Goal: Task Accomplishment & Management: Use online tool/utility

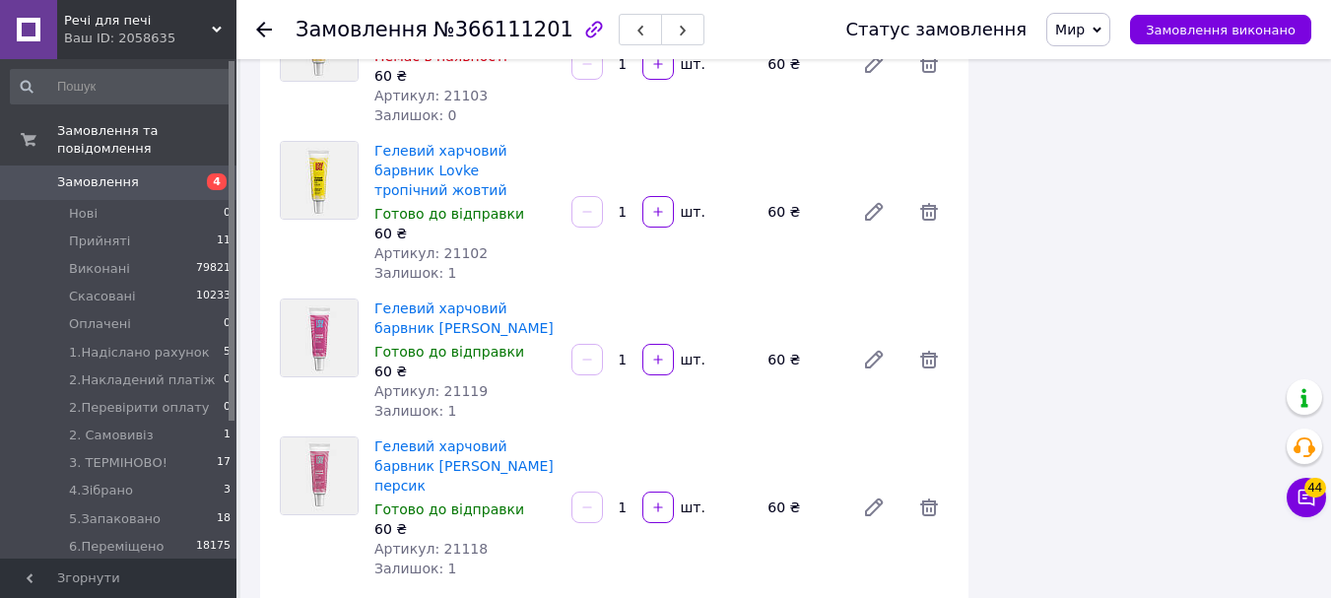
scroll to position [3744, 0]
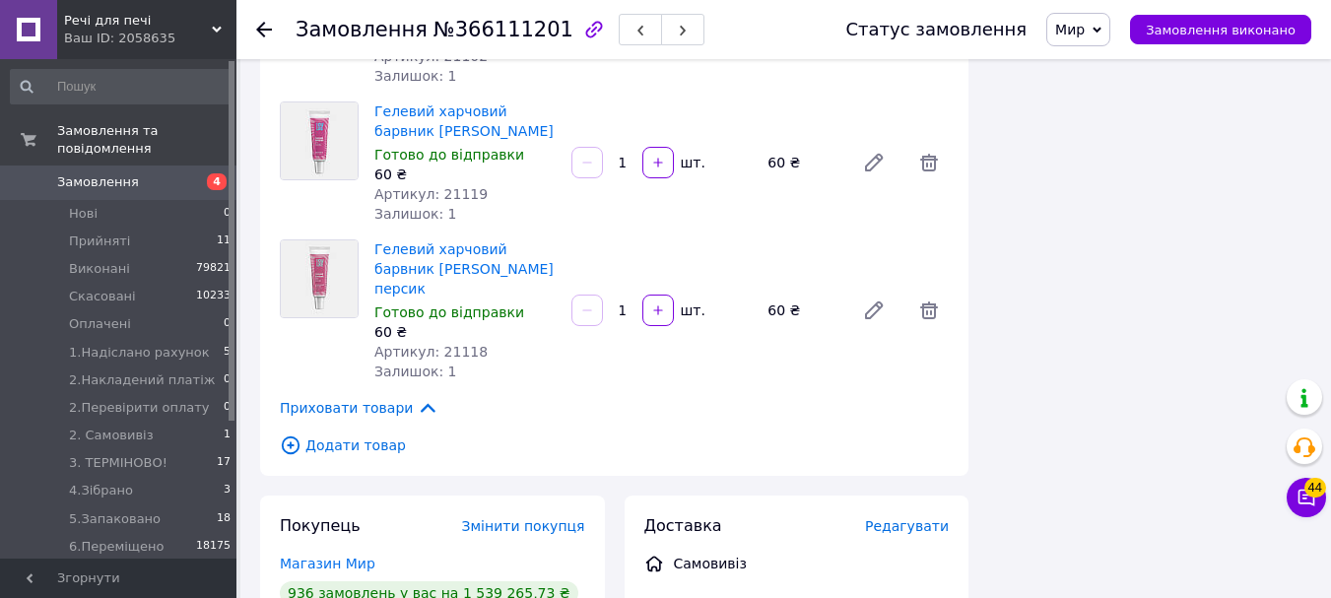
click at [324, 435] on span "Додати товар" at bounding box center [614, 446] width 669 height 22
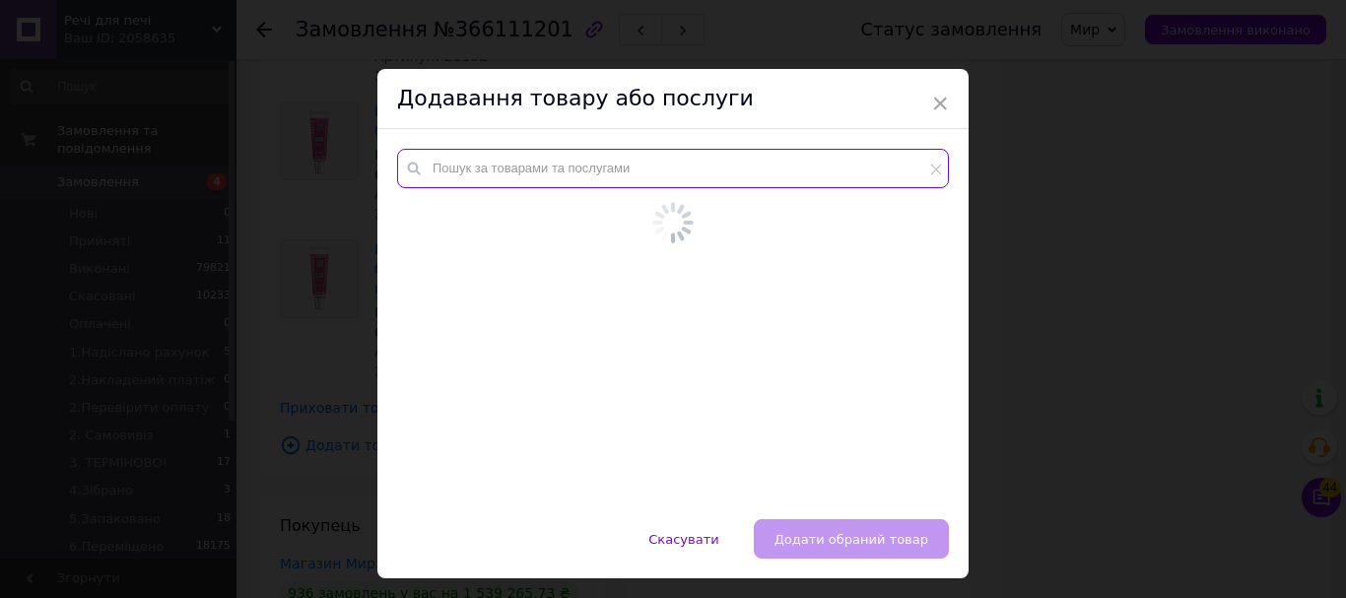
click at [512, 172] on input "text" at bounding box center [673, 168] width 552 height 39
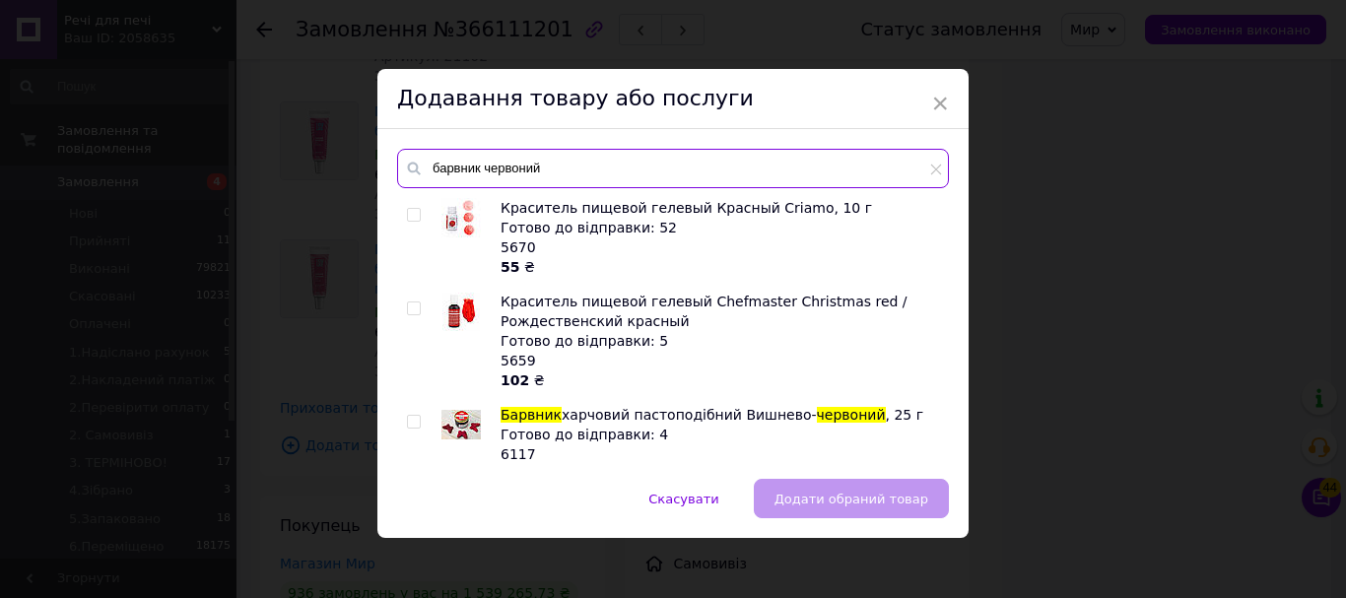
type input "барвник червоний"
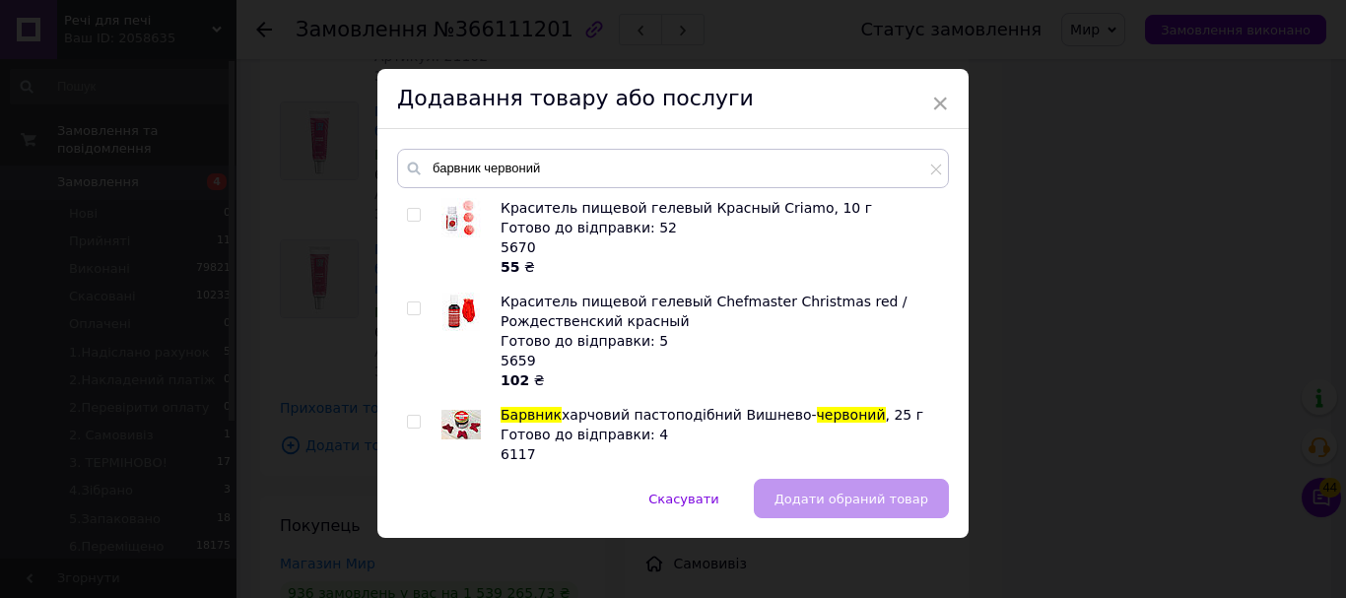
click at [409, 210] on input "checkbox" at bounding box center [413, 215] width 13 height 13
checkbox input "true"
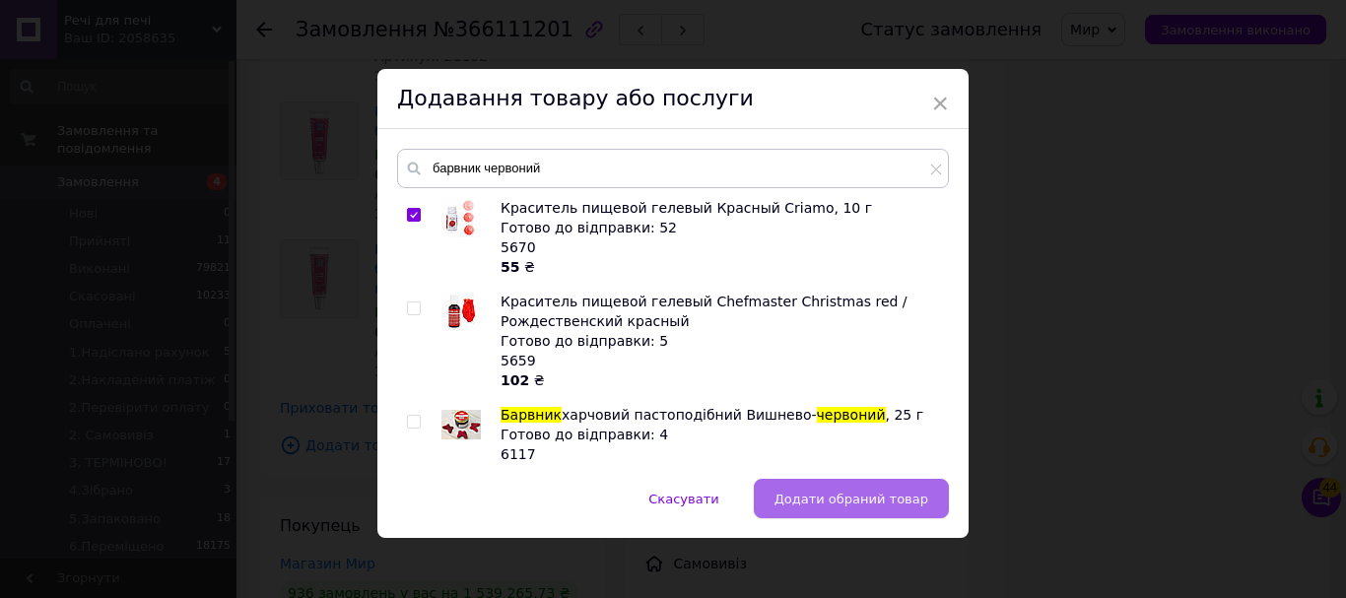
click at [797, 498] on span "Додати обраний товар" at bounding box center [851, 499] width 154 height 15
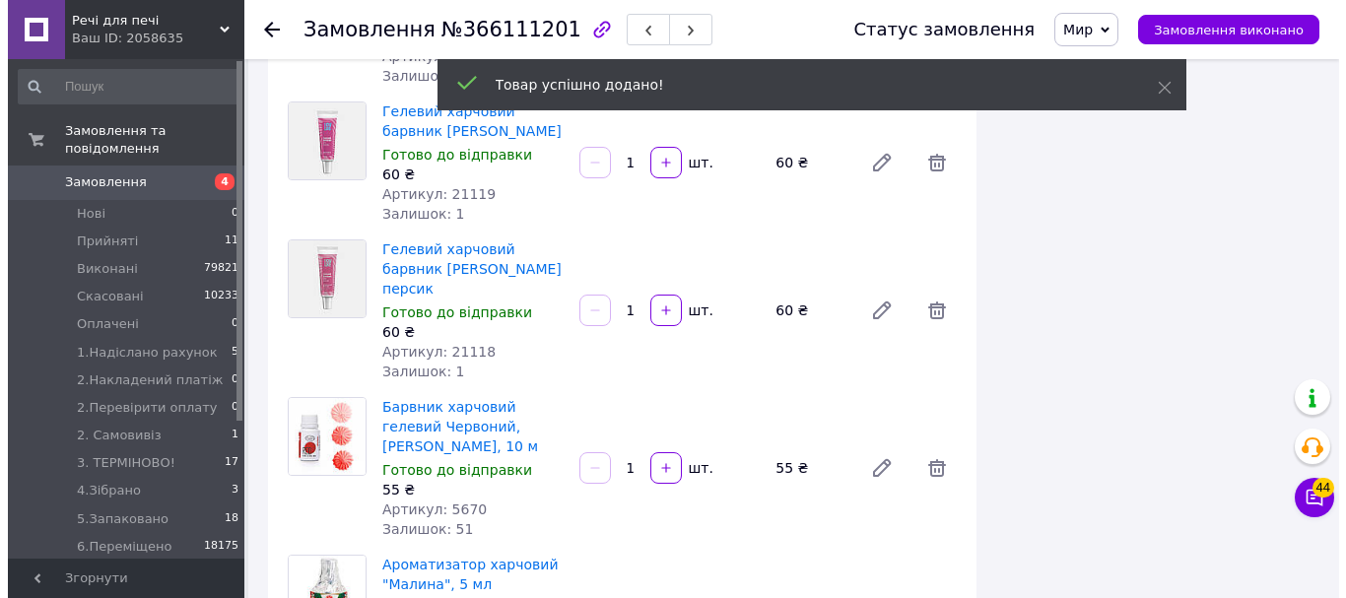
scroll to position [1782, 0]
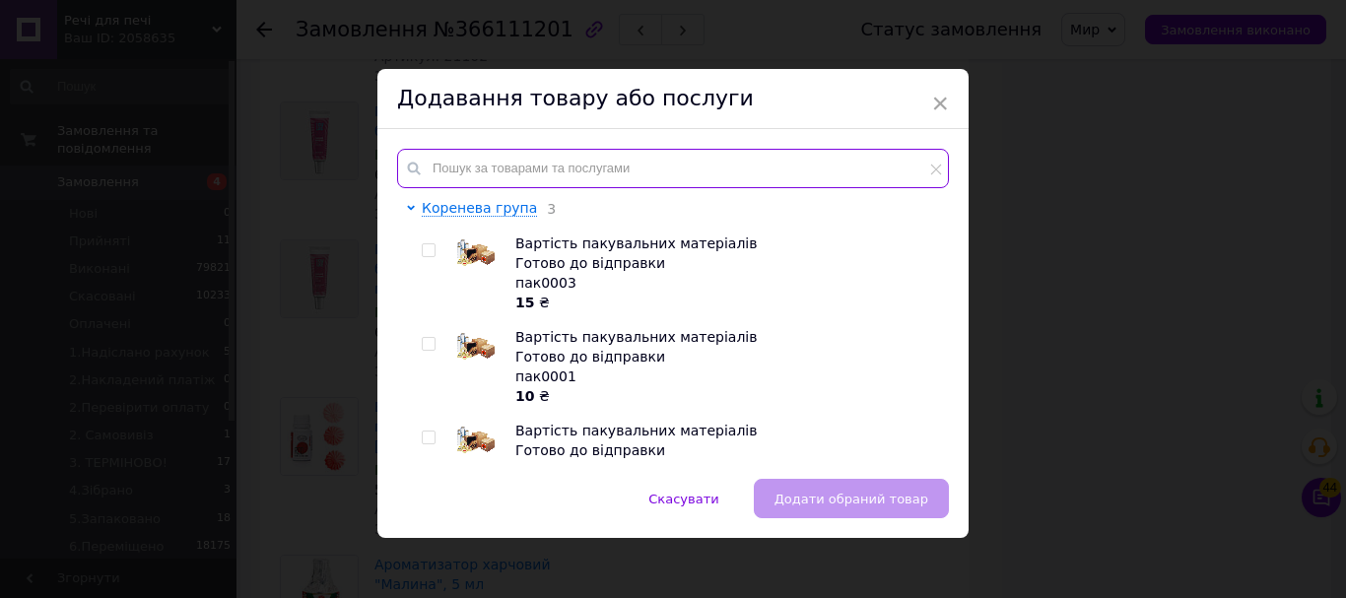
click at [516, 178] on input "text" at bounding box center [673, 168] width 552 height 39
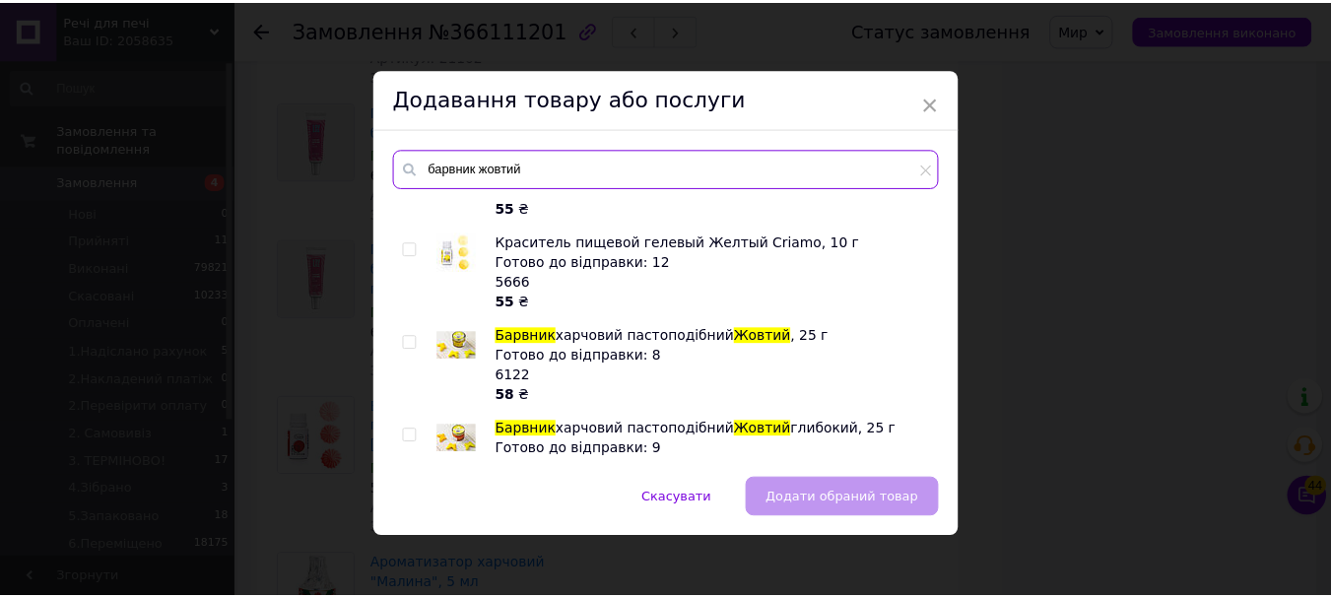
scroll to position [394, 0]
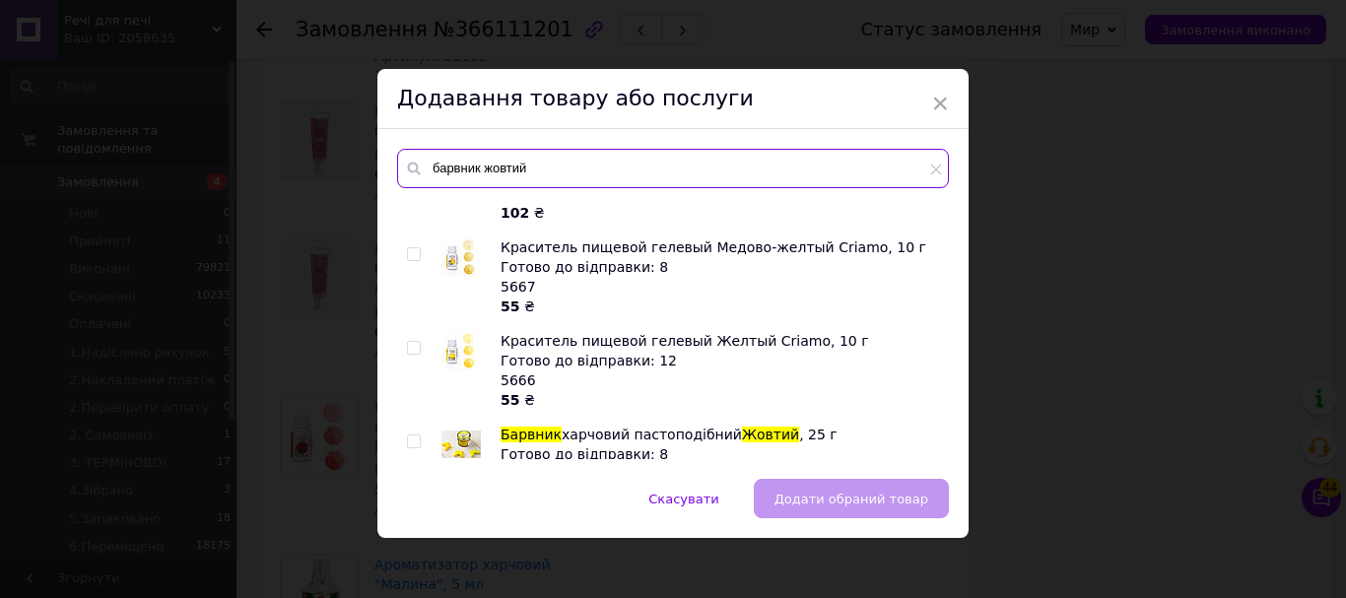
type input "барвник жовтий"
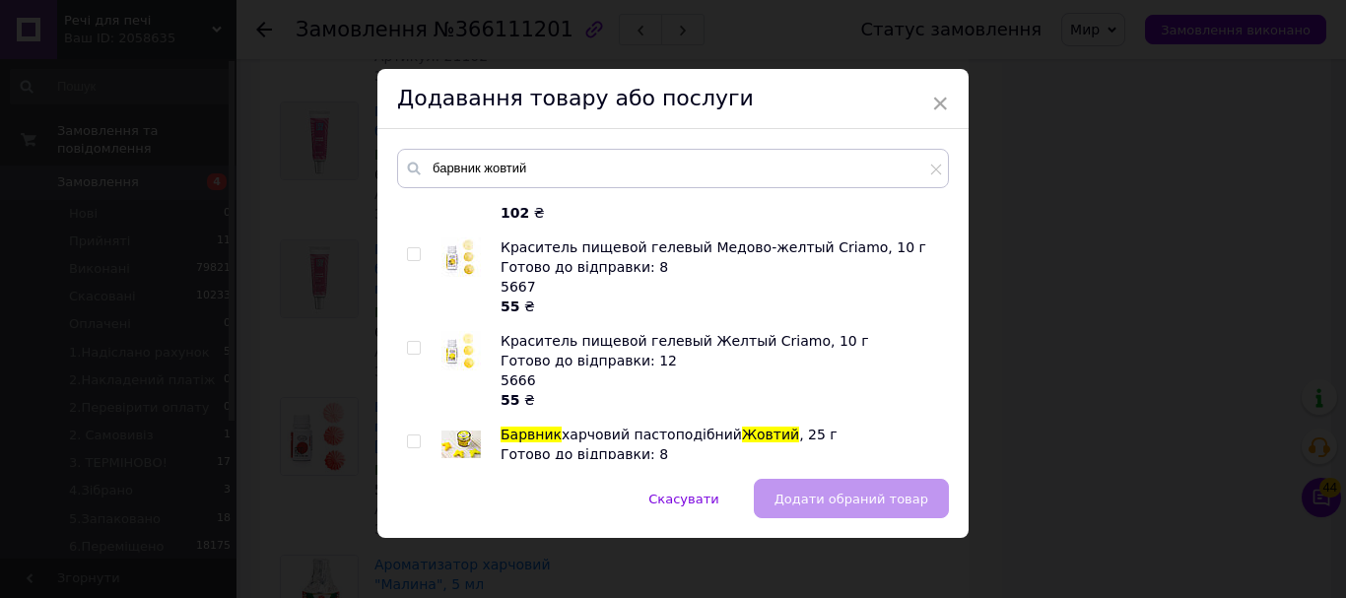
click at [409, 256] on input "checkbox" at bounding box center [413, 254] width 13 height 13
checkbox input "true"
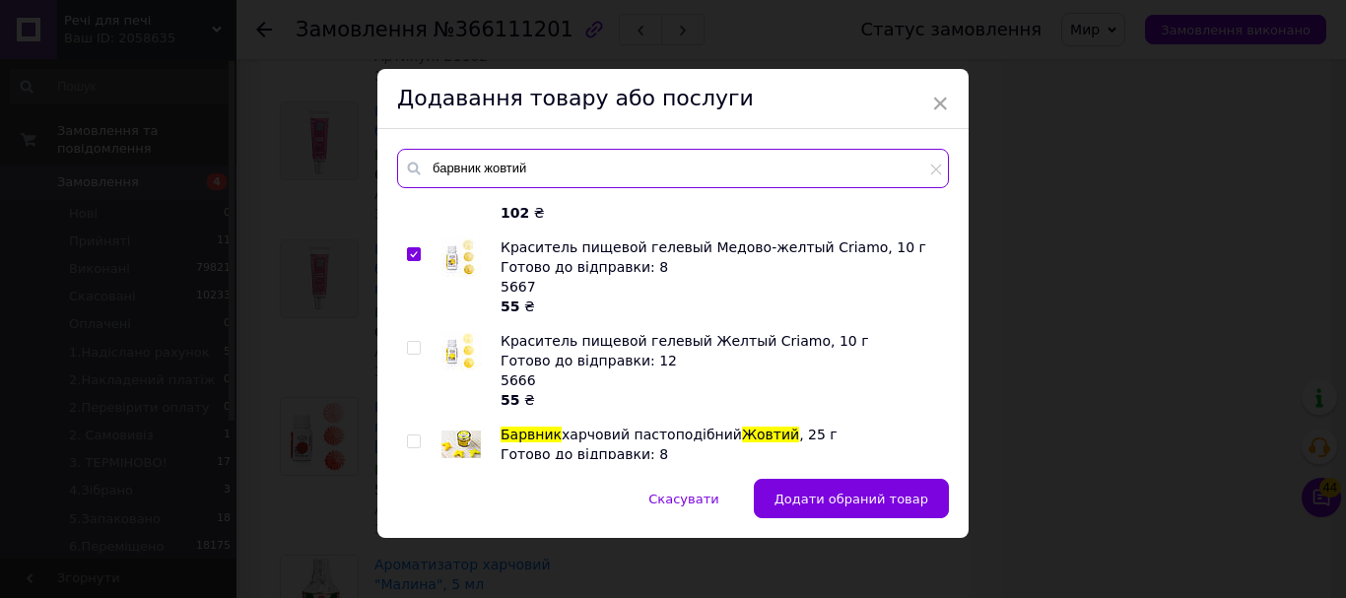
click at [533, 173] on input "барвник жовтий" at bounding box center [673, 168] width 552 height 39
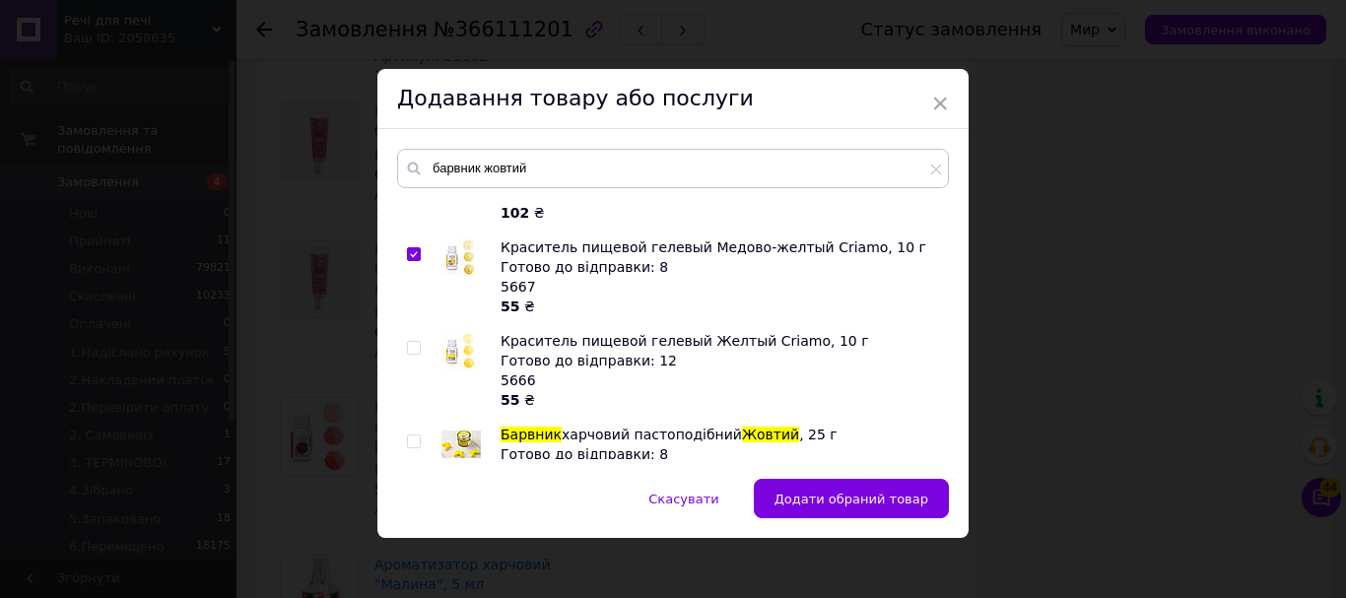
click at [408, 350] on input "checkbox" at bounding box center [413, 348] width 13 height 13
checkbox input "true"
click at [410, 248] on input "checkbox" at bounding box center [413, 254] width 13 height 13
checkbox input "false"
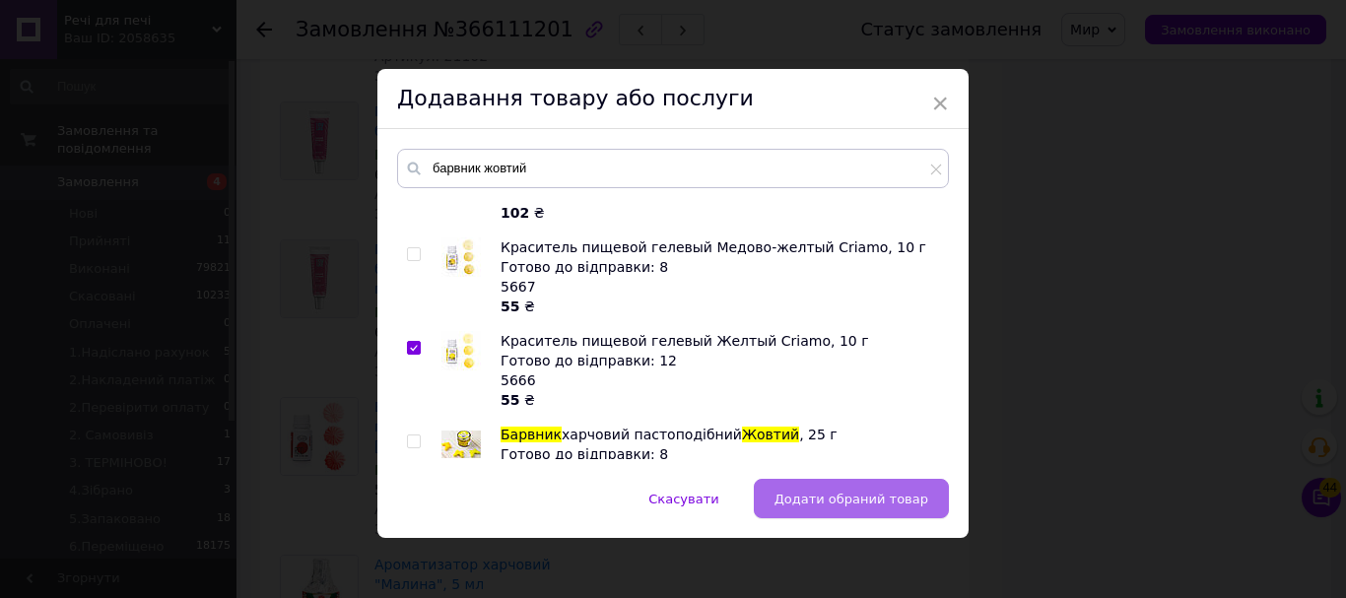
click at [825, 503] on span "Додати обраний товар" at bounding box center [851, 499] width 154 height 15
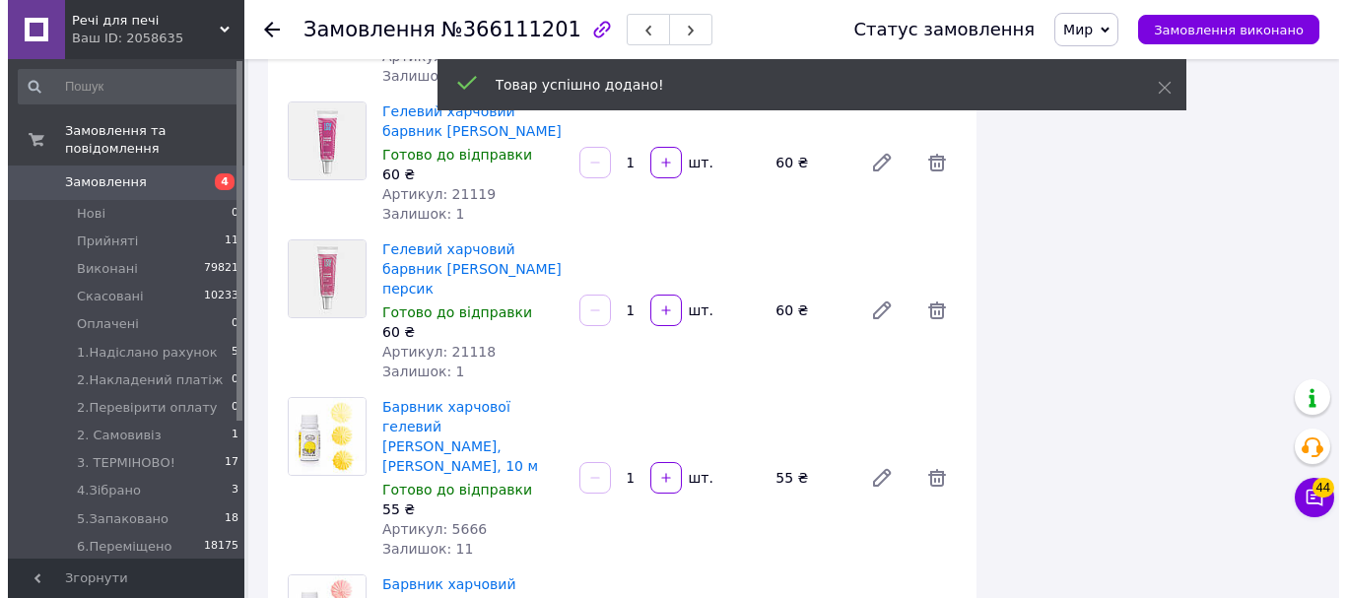
scroll to position [4237, 0]
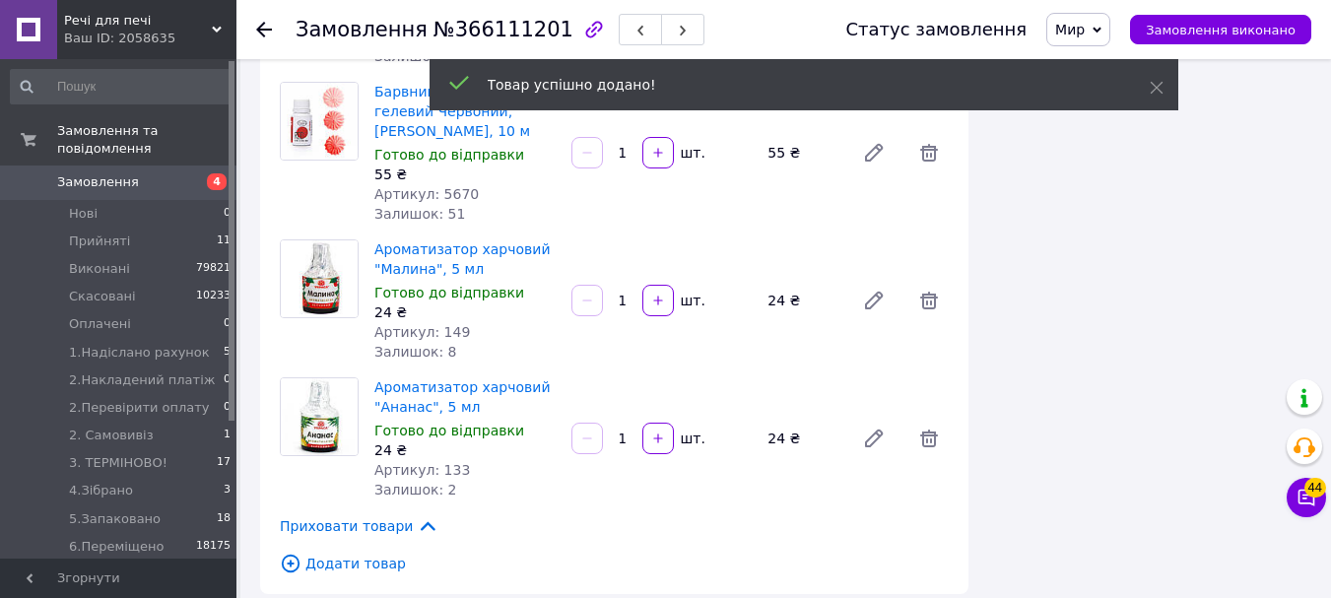
click at [324, 553] on span "Додати товар" at bounding box center [614, 564] width 669 height 22
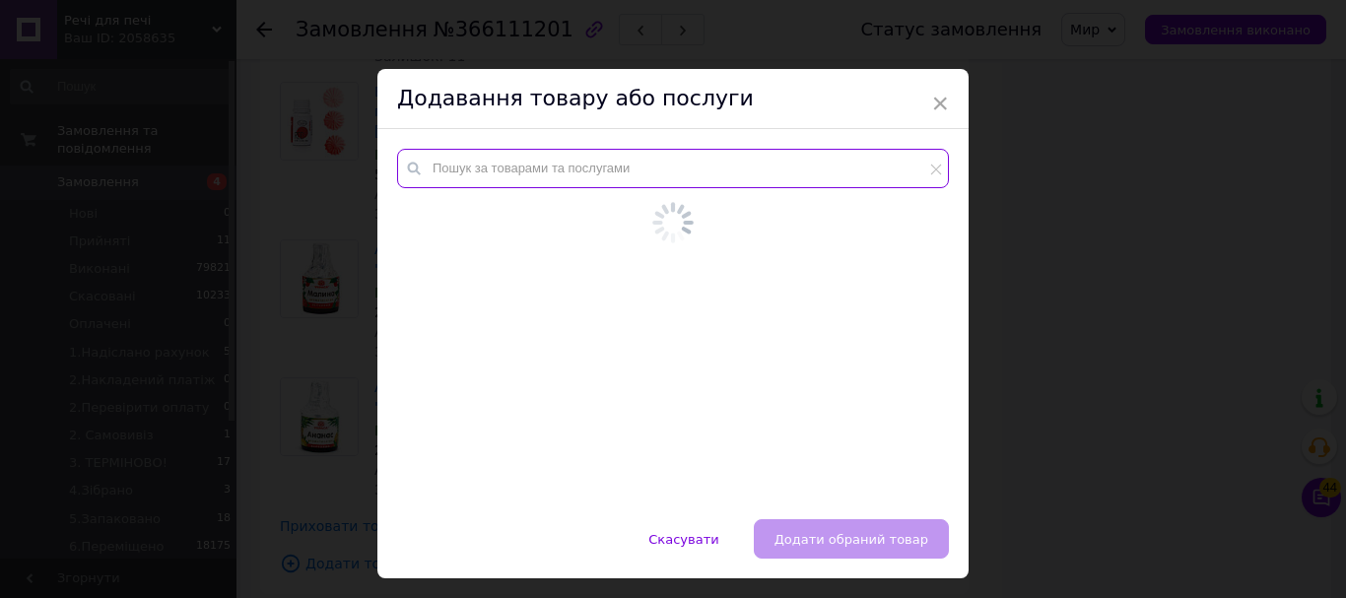
click at [487, 169] on input "text" at bounding box center [673, 168] width 552 height 39
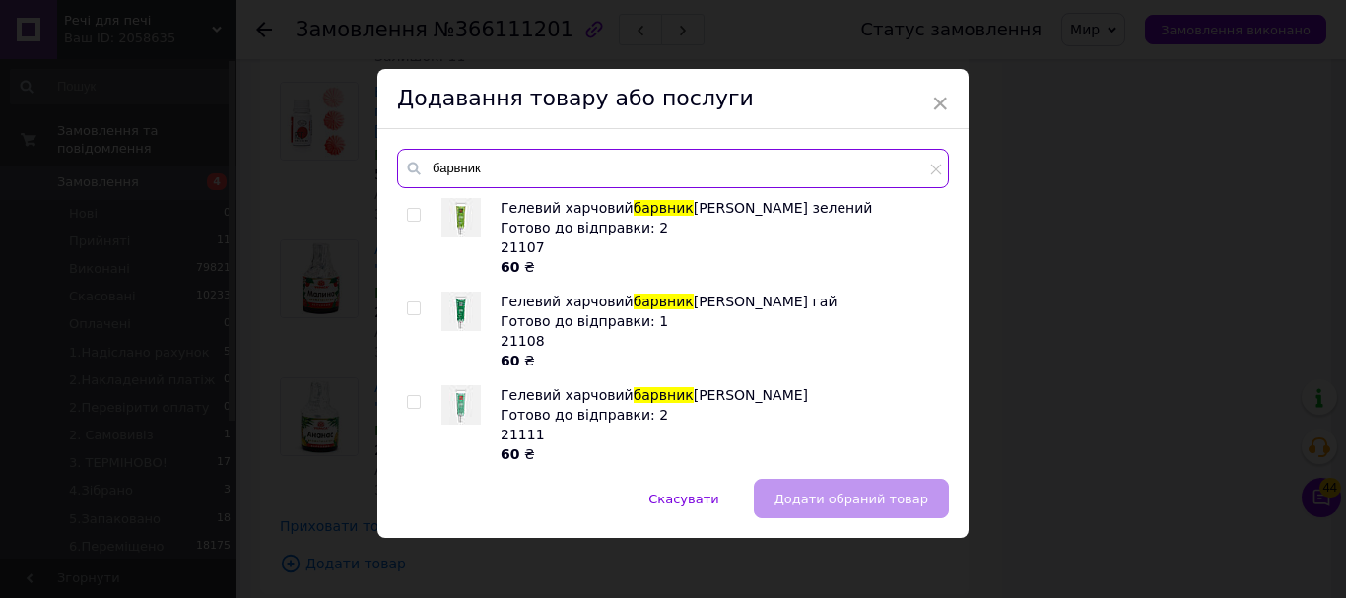
click at [481, 167] on input "барвник" at bounding box center [673, 168] width 552 height 39
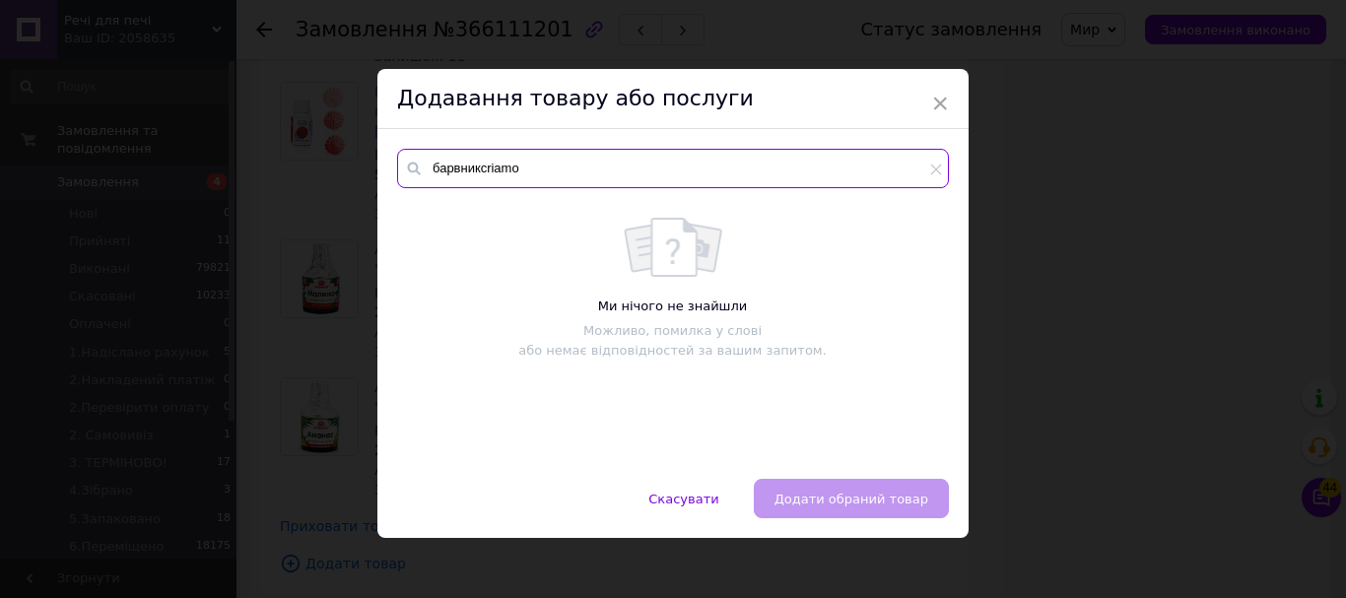
drag, startPoint x: 476, startPoint y: 165, endPoint x: 488, endPoint y: 218, distance: 54.5
click at [476, 172] on input "барвникcriamo" at bounding box center [673, 168] width 552 height 39
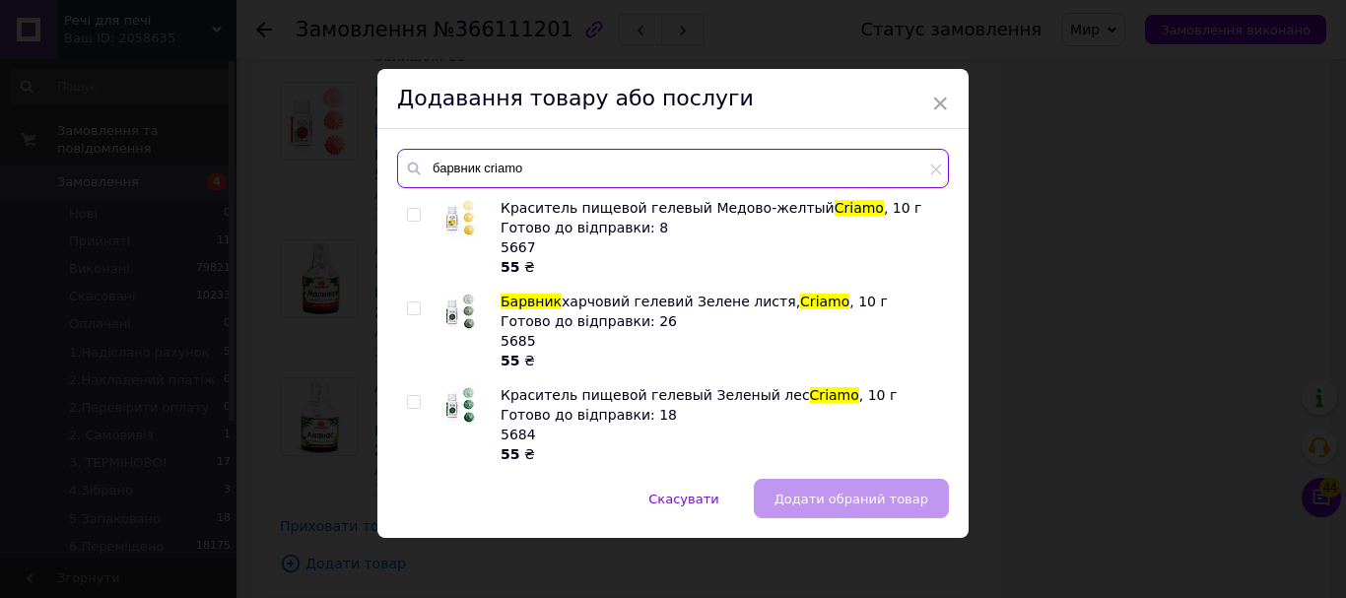
type input "барвник criamo"
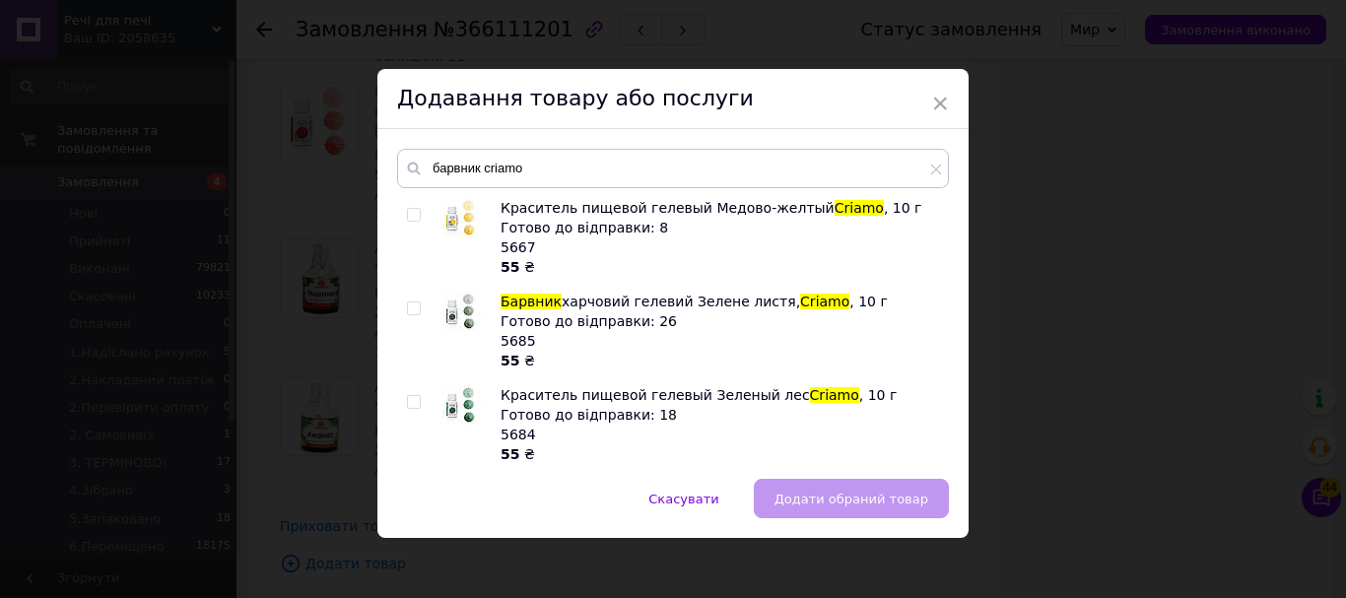
click at [411, 306] on input "checkbox" at bounding box center [413, 309] width 13 height 13
checkbox input "true"
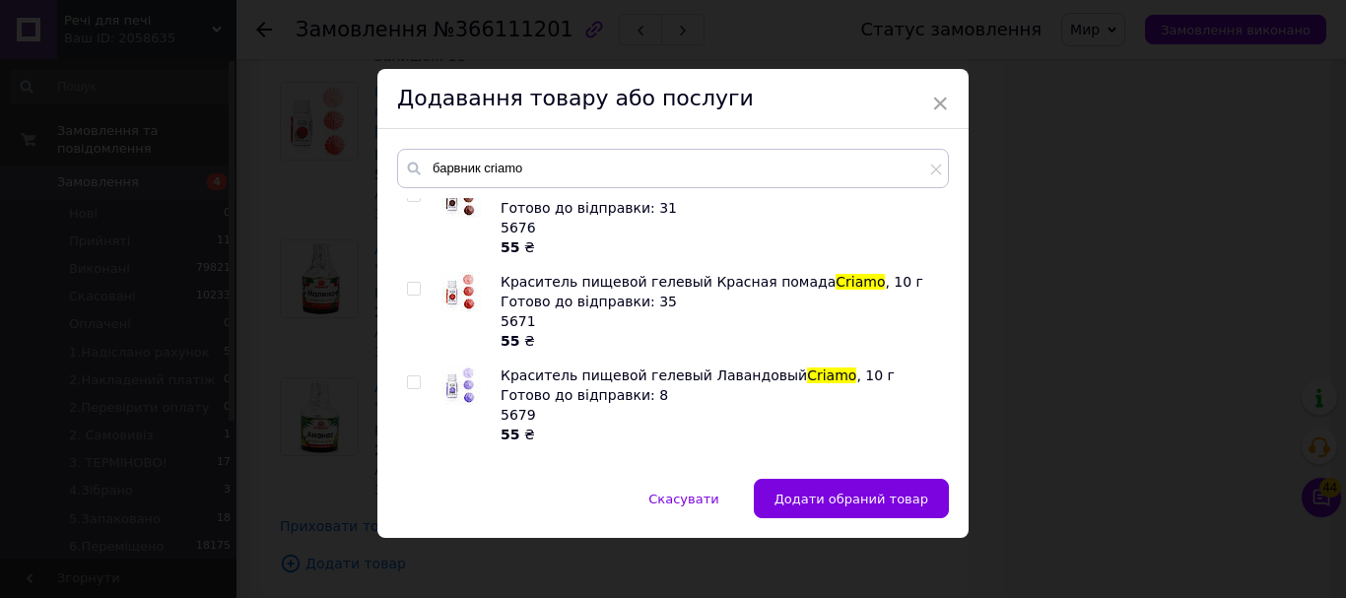
scroll to position [493, 0]
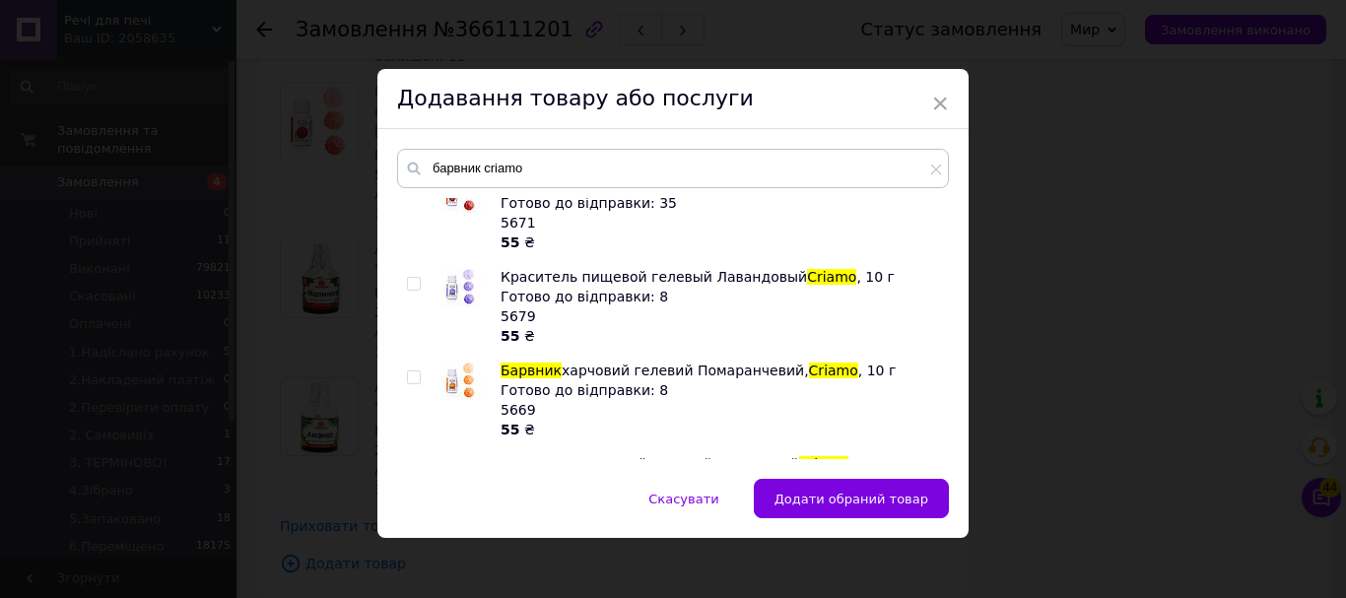
click at [409, 280] on input "checkbox" at bounding box center [413, 284] width 13 height 13
checkbox input "true"
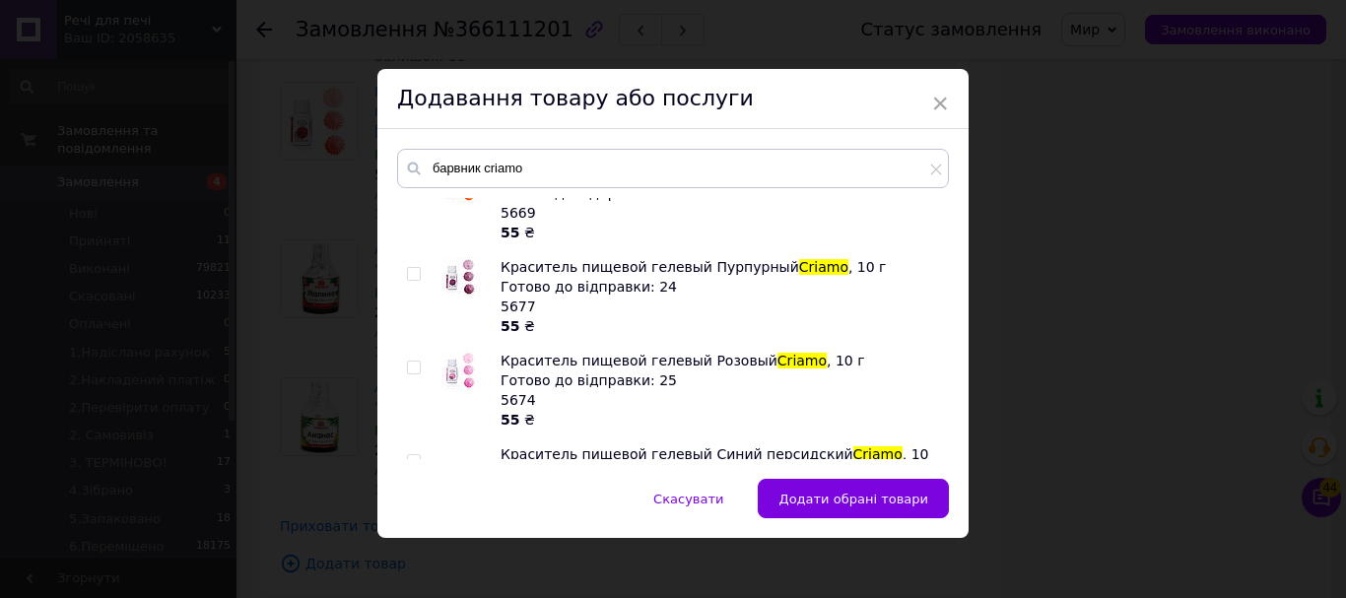
scroll to position [788, 0]
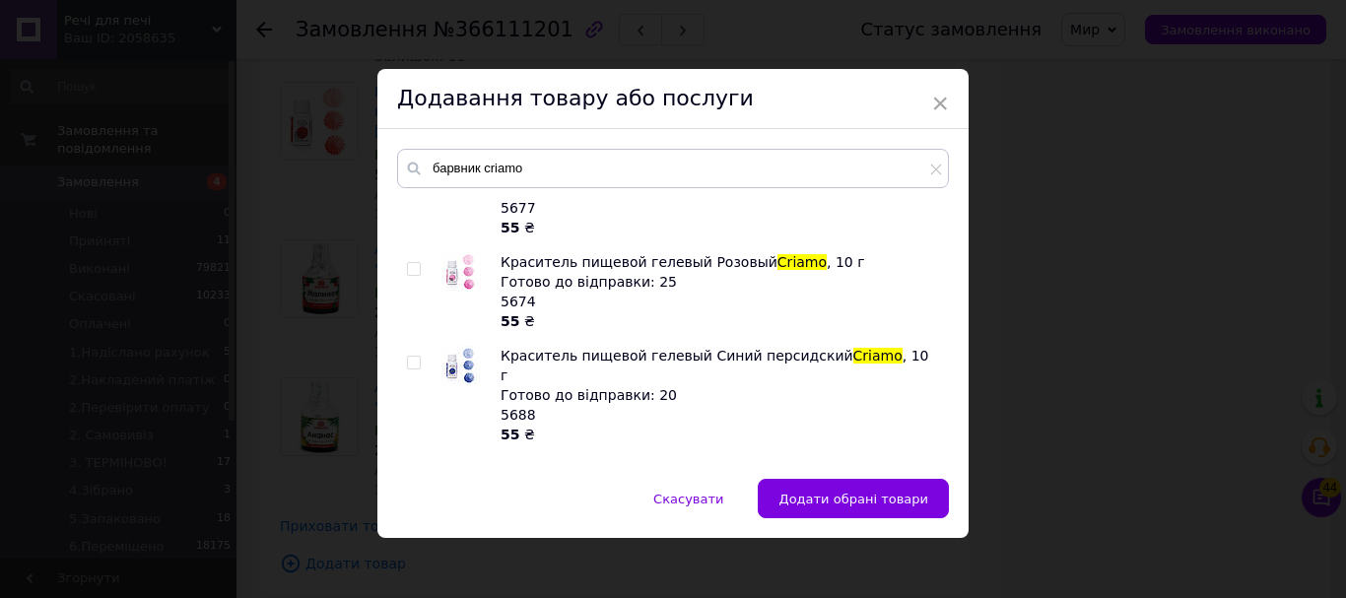
click at [408, 258] on div at bounding box center [417, 291] width 20 height 79
click at [416, 266] on input "checkbox" at bounding box center [413, 269] width 13 height 13
checkbox input "true"
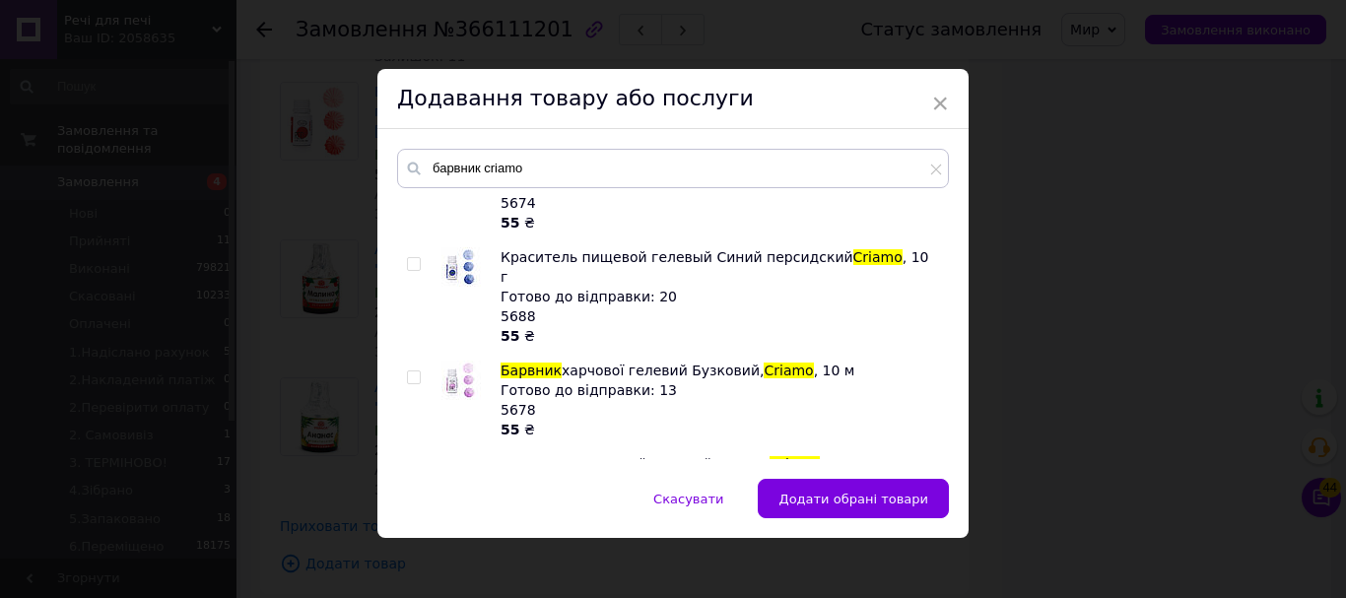
scroll to position [985, 0]
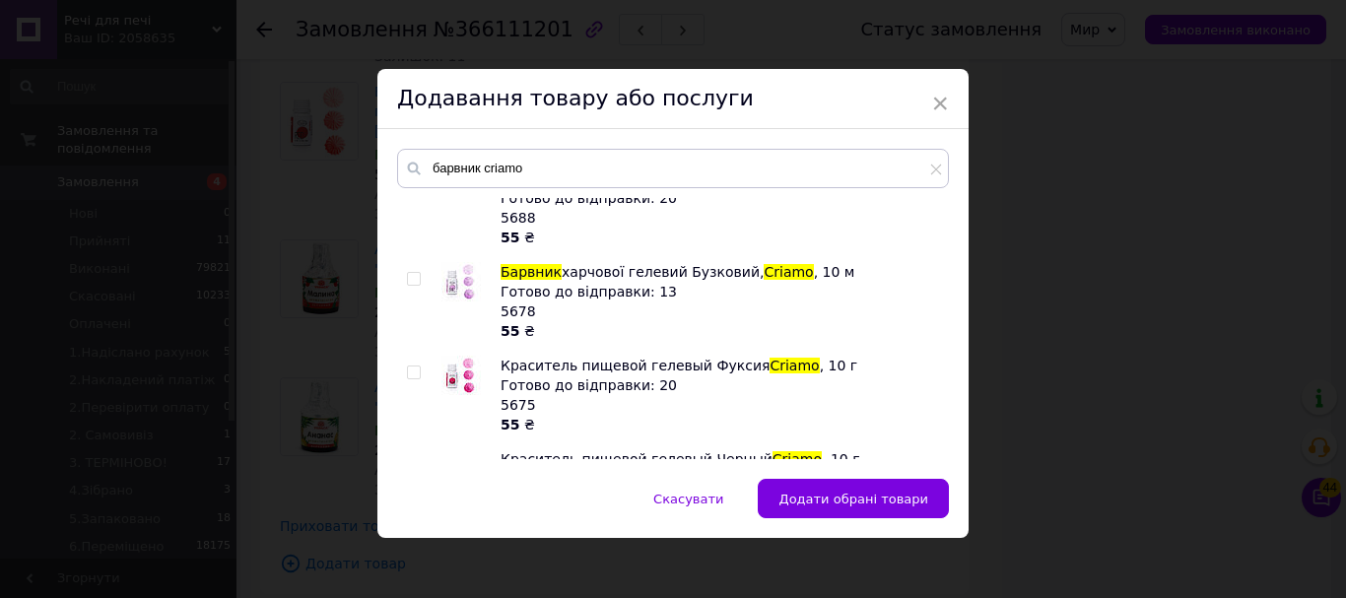
click at [413, 273] on input "checkbox" at bounding box center [413, 279] width 13 height 13
checkbox input "true"
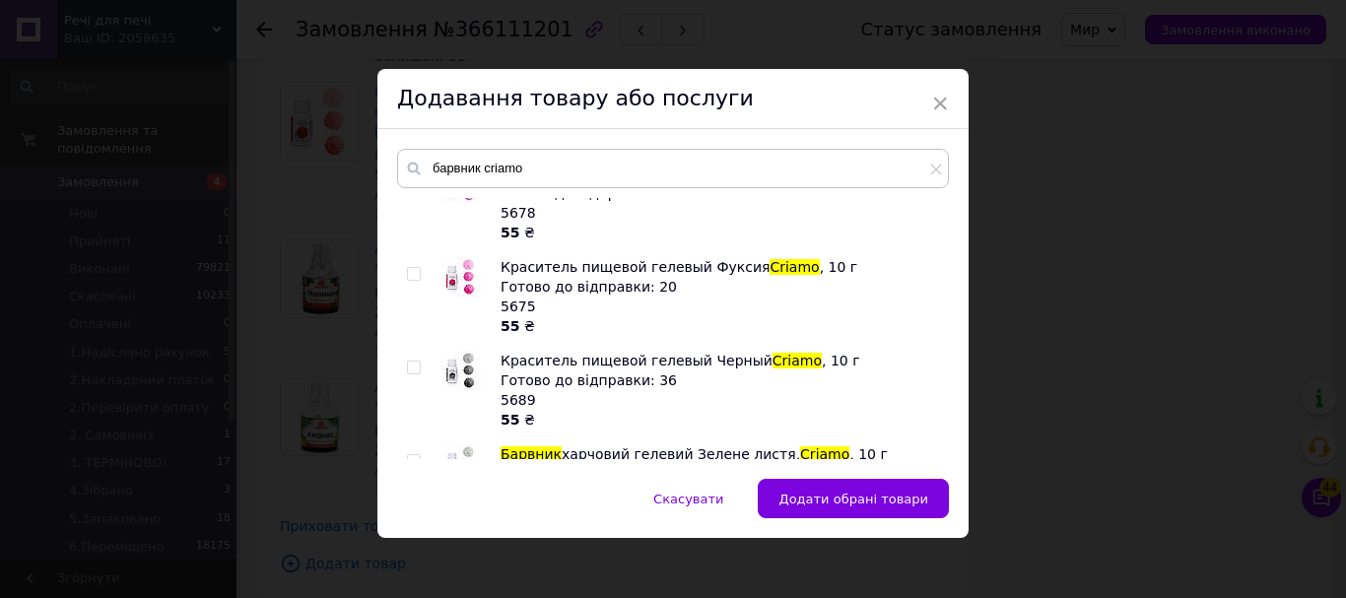
click at [408, 268] on input "checkbox" at bounding box center [413, 274] width 13 height 13
checkbox input "true"
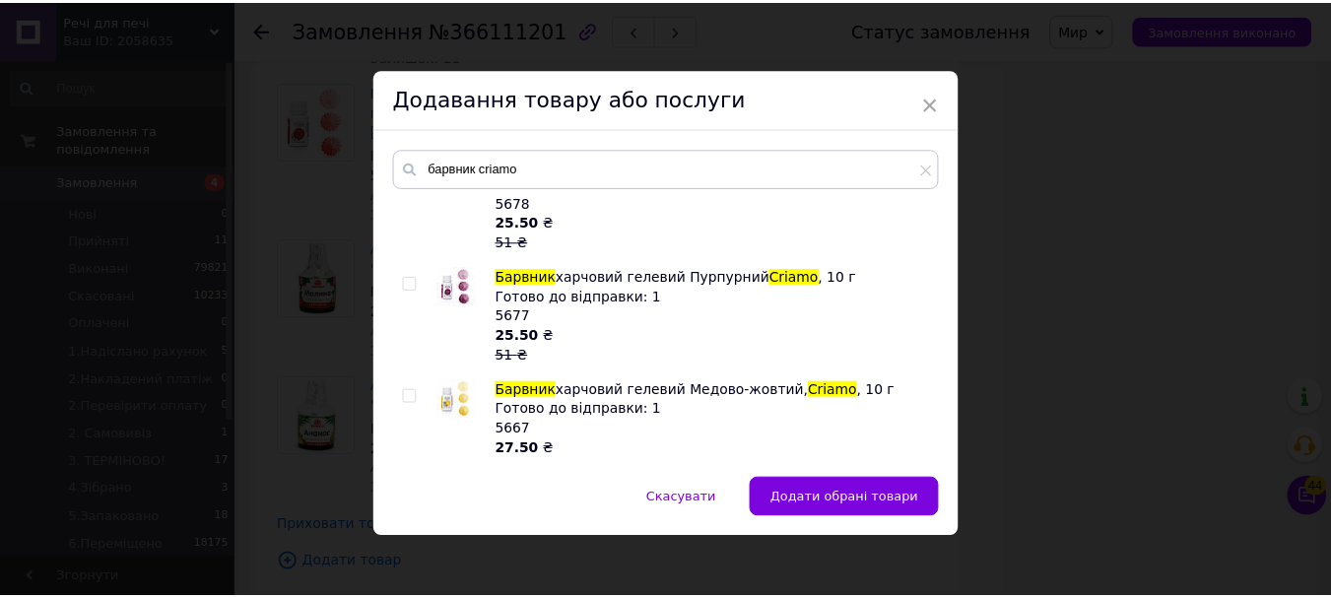
scroll to position [1788, 0]
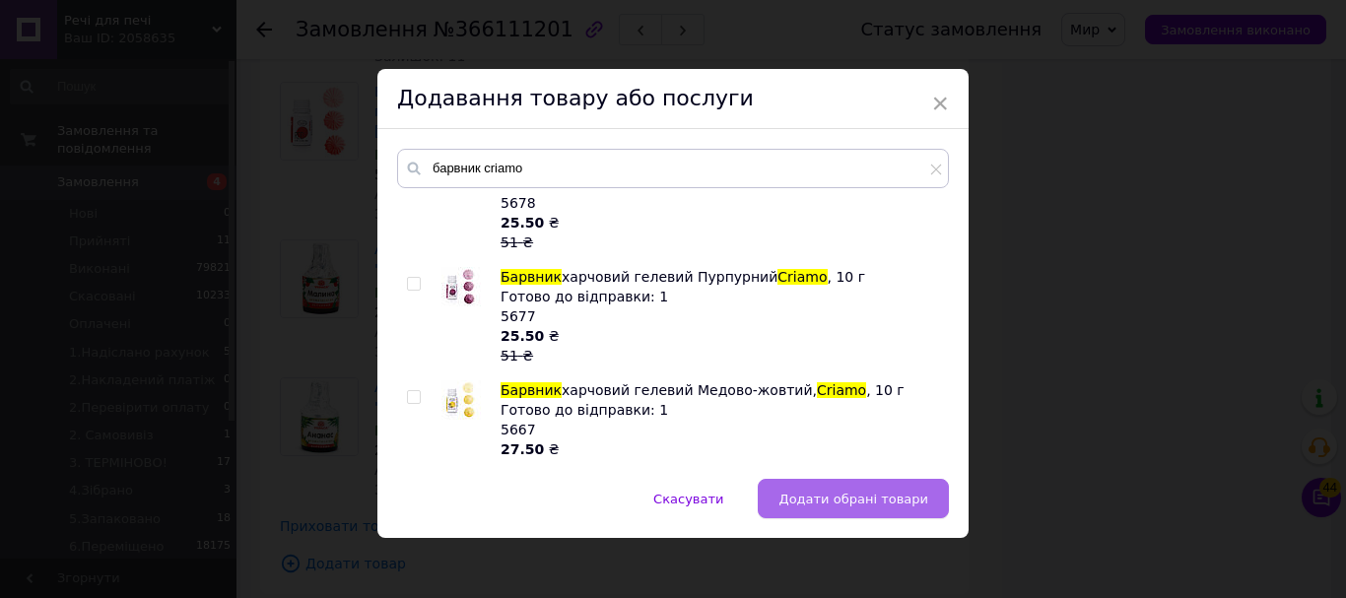
click at [839, 492] on span "Додати обрані товари" at bounding box center [853, 499] width 150 height 15
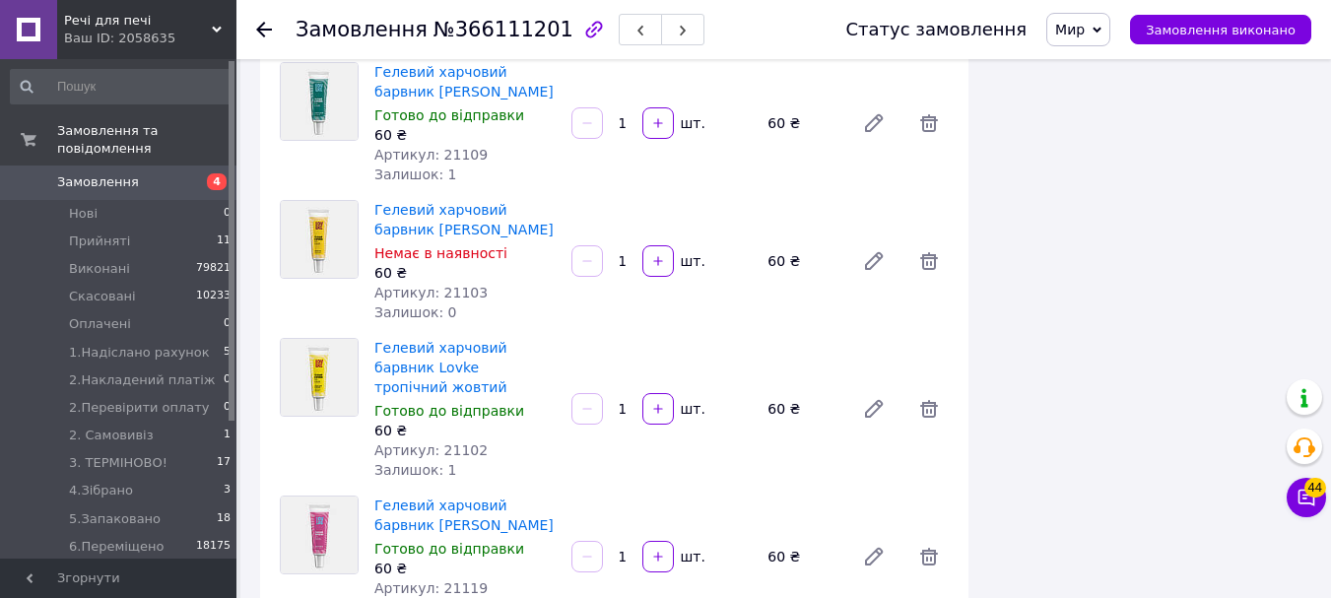
scroll to position [3153, 0]
